Goal: Task Accomplishment & Management: Manage account settings

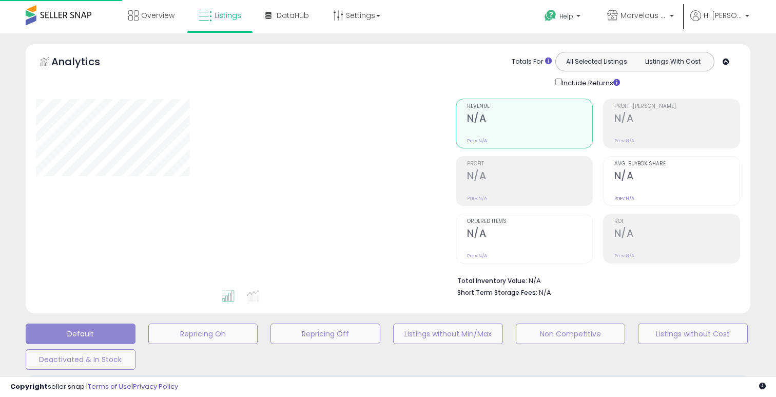
scroll to position [233, 0]
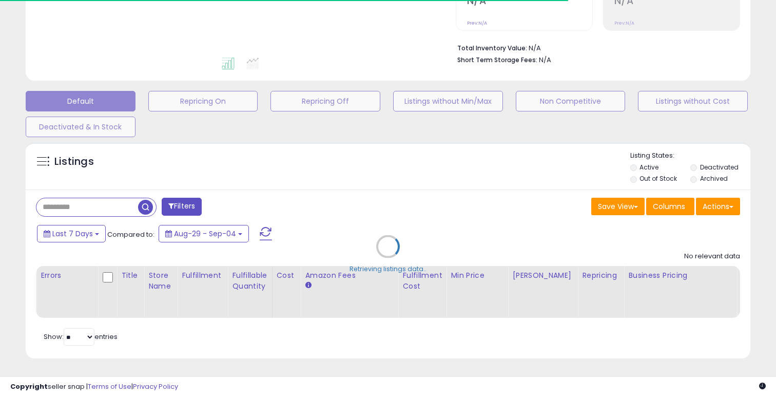
type input "*******"
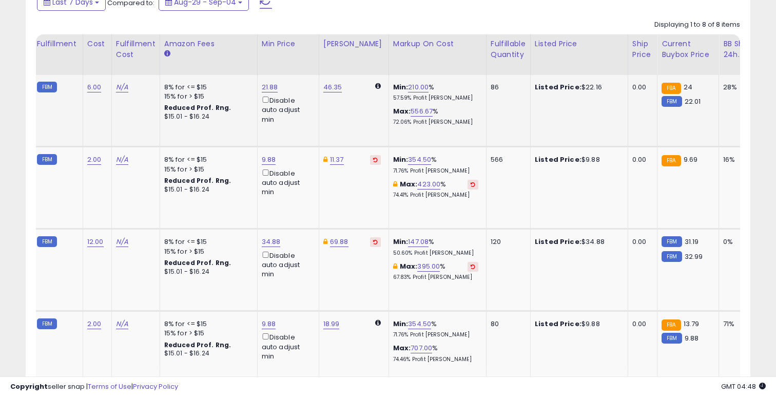
scroll to position [0, 177]
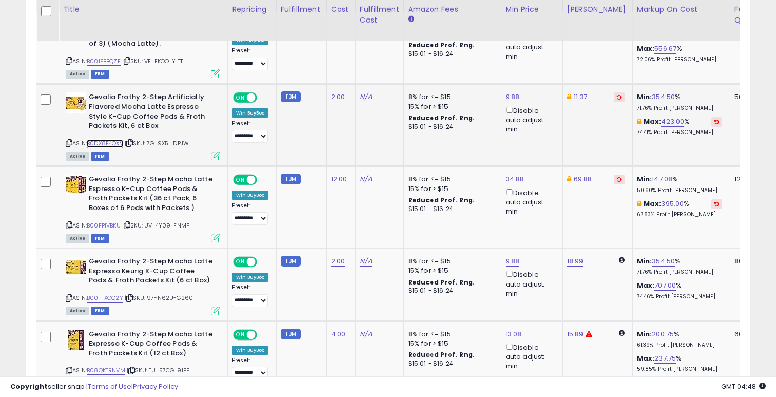
click at [115, 141] on link "B0DX8F4QXV" at bounding box center [105, 143] width 36 height 9
click at [115, 224] on link "B00FPIVBKU" at bounding box center [104, 225] width 34 height 9
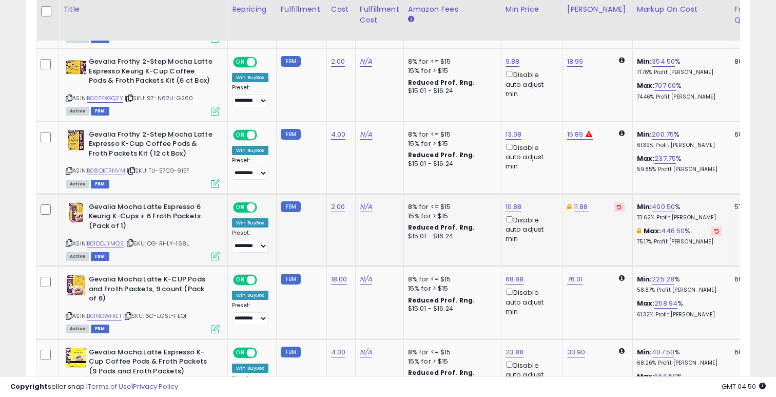
scroll to position [0, 36]
click at [119, 244] on link "B01DCJYMQS" at bounding box center [105, 243] width 37 height 9
click at [117, 168] on link "B08QKTRNVM" at bounding box center [106, 170] width 39 height 9
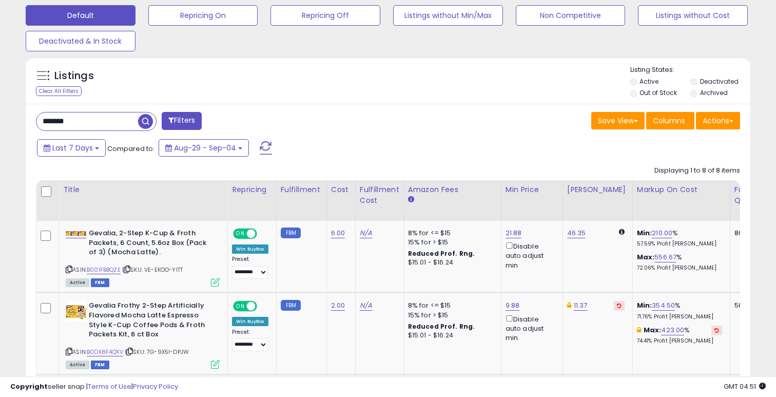
click at [317, 97] on div "Listings Clear All Filters Listing States:" at bounding box center [388, 82] width 725 height 35
